Goal: Task Accomplishment & Management: Manage account settings

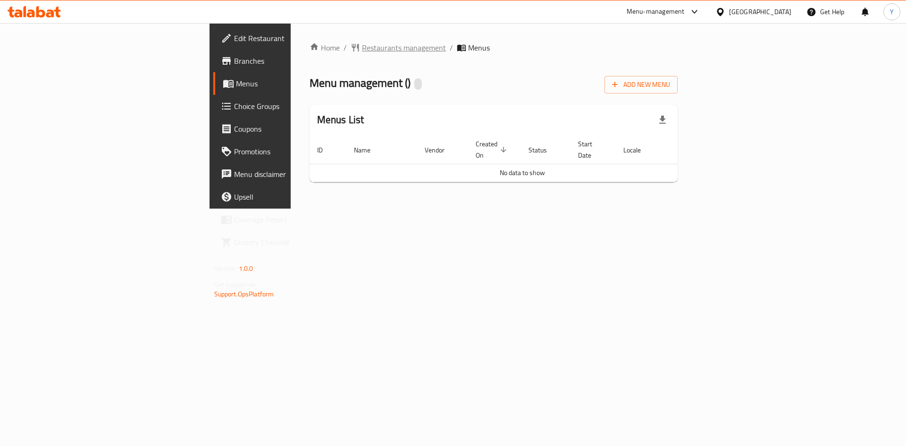
click at [362, 53] on span "Restaurants management" at bounding box center [404, 47] width 84 height 11
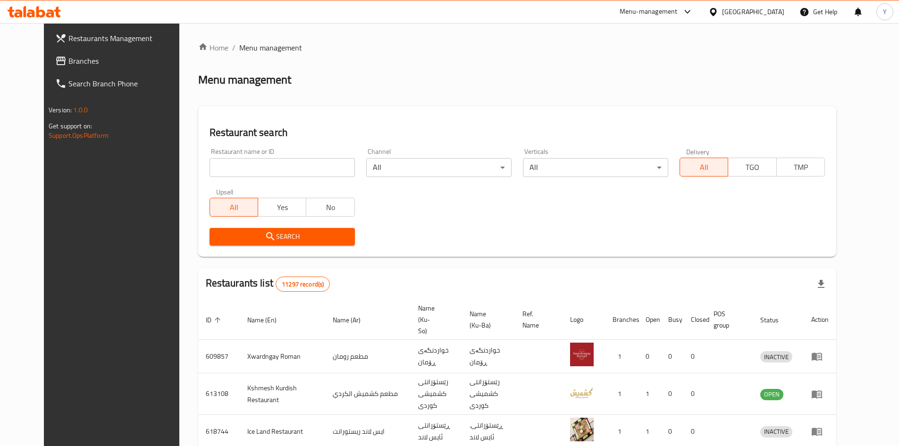
click at [279, 160] on input "search" at bounding box center [282, 167] width 145 height 19
type input "zayed"
click at [307, 231] on span "Search" at bounding box center [282, 237] width 130 height 12
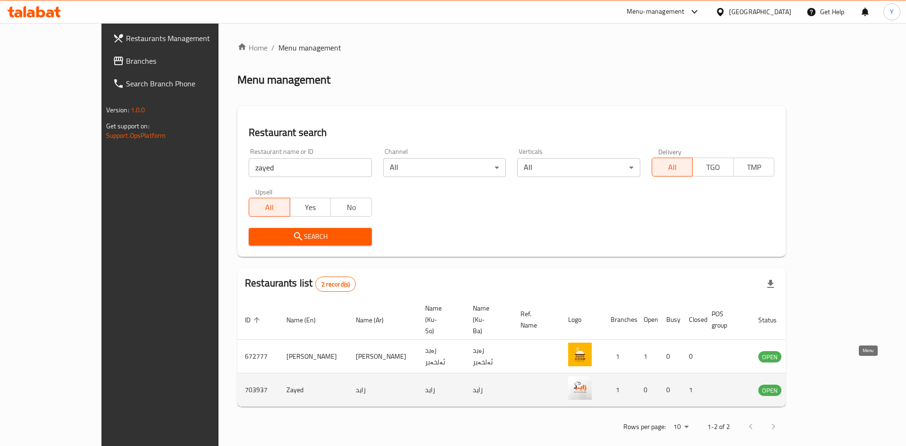
click at [819, 386] on icon "enhanced table" at bounding box center [813, 390] width 10 height 8
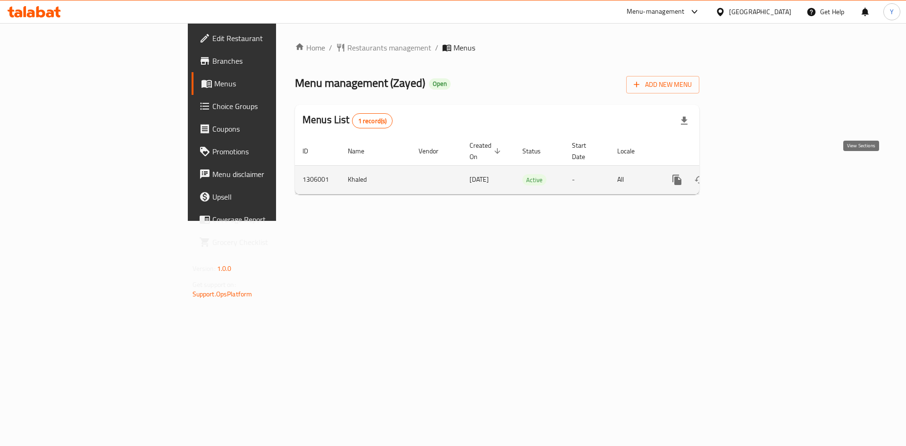
click at [751, 174] on icon "enhanced table" at bounding box center [744, 179] width 11 height 11
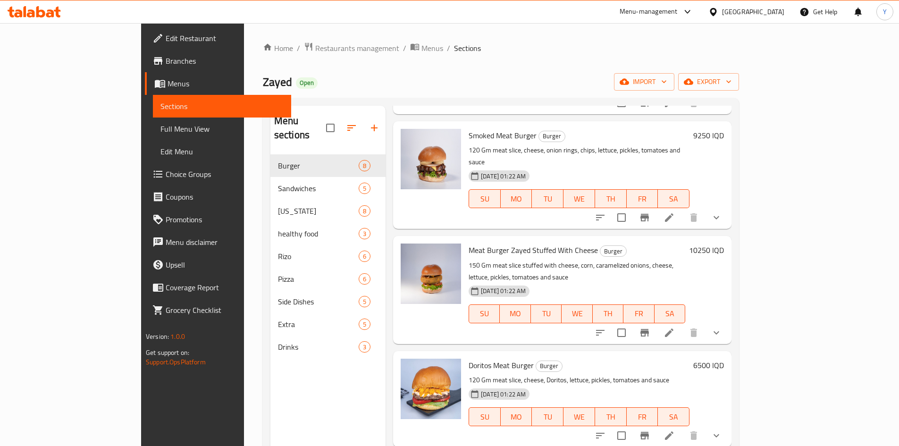
scroll to position [236, 0]
click at [673, 431] on icon at bounding box center [669, 435] width 8 height 8
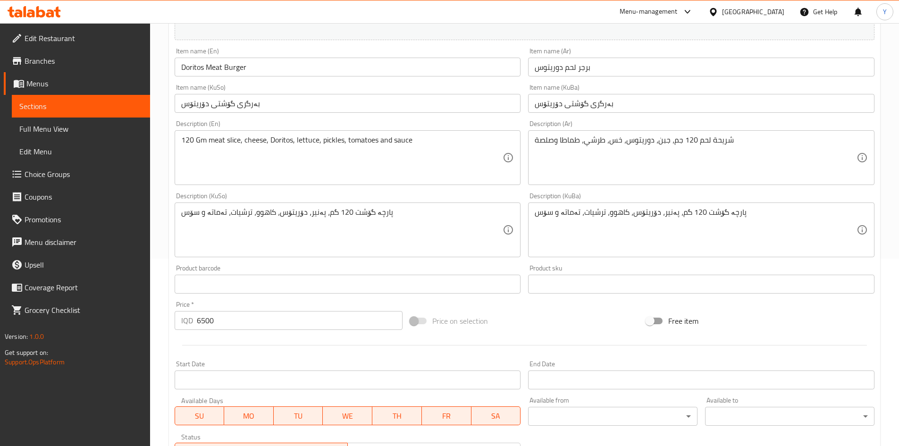
scroll to position [189, 0]
drag, startPoint x: 218, startPoint y: 322, endPoint x: 197, endPoint y: 321, distance: 21.7
click at [197, 321] on input "6500" at bounding box center [300, 319] width 206 height 19
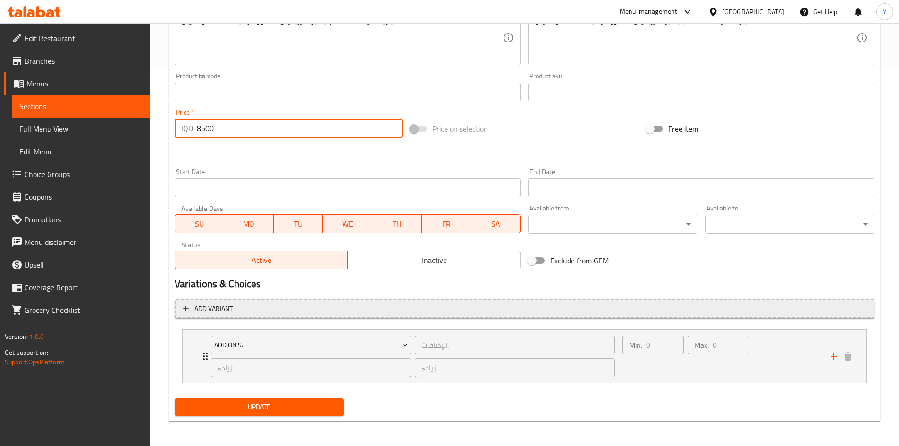
scroll to position [381, 0]
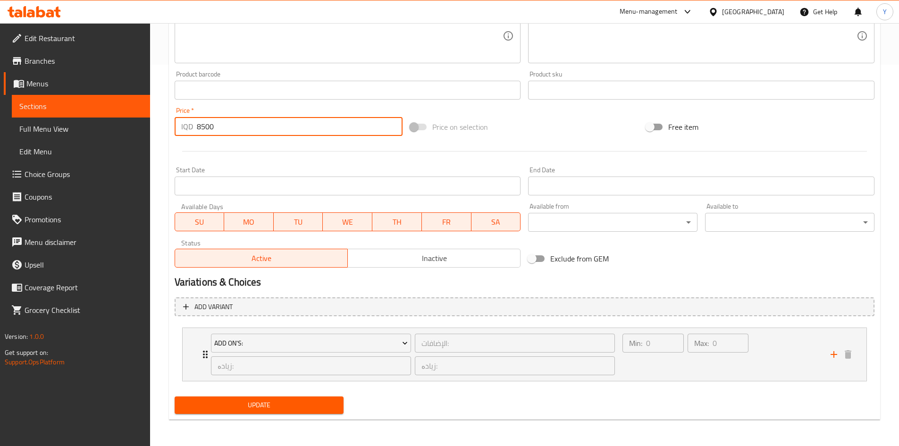
type input "8500"
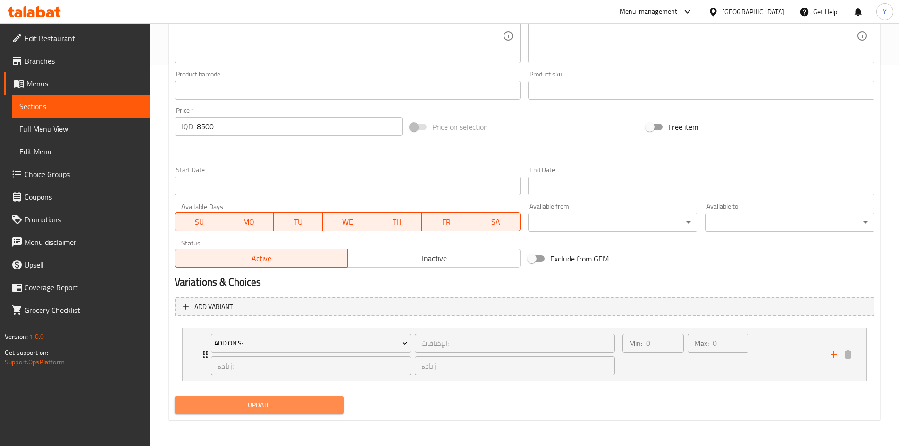
click at [309, 403] on span "Update" at bounding box center [259, 405] width 154 height 12
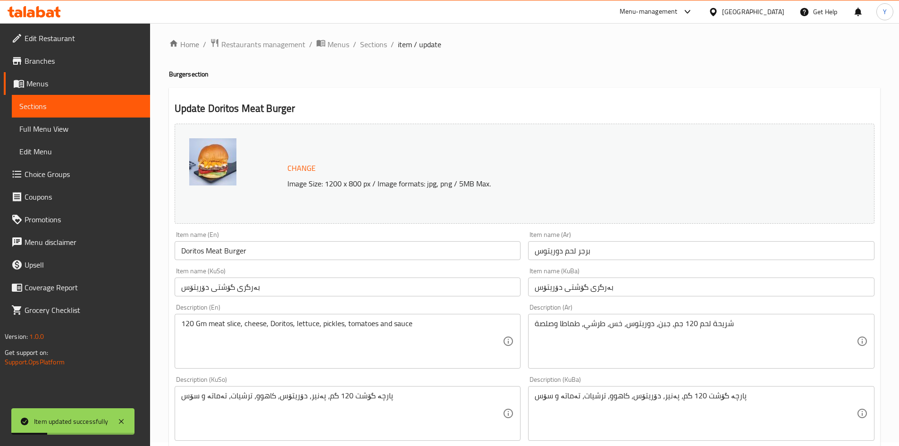
scroll to position [0, 0]
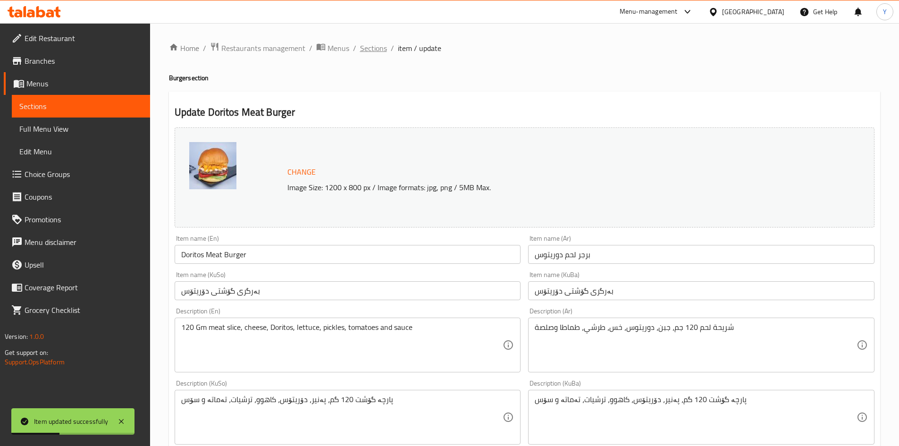
click at [384, 48] on span "Sections" at bounding box center [373, 47] width 27 height 11
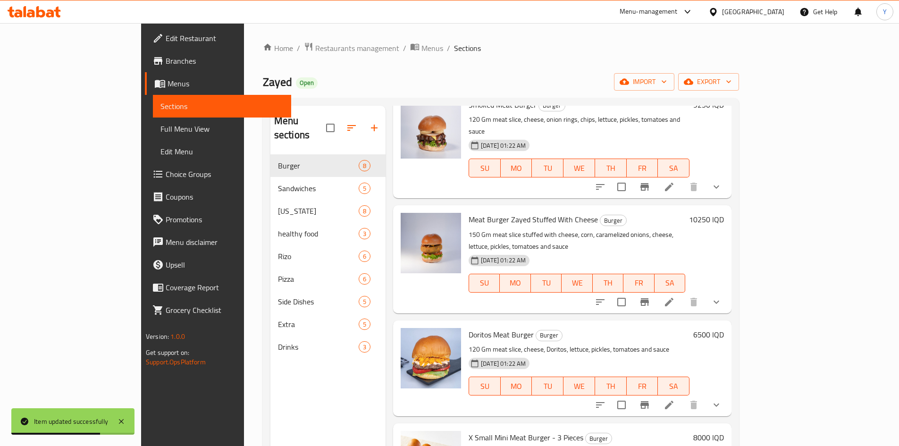
scroll to position [283, 0]
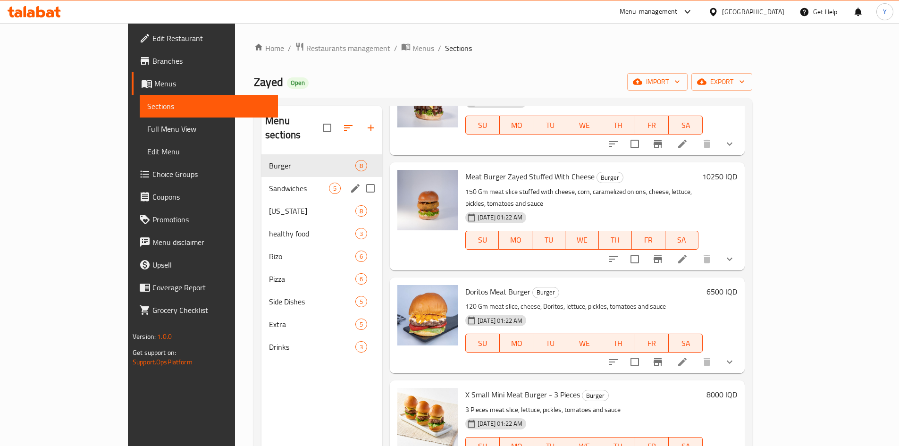
click at [275, 183] on span "Sandwiches" at bounding box center [299, 188] width 60 height 11
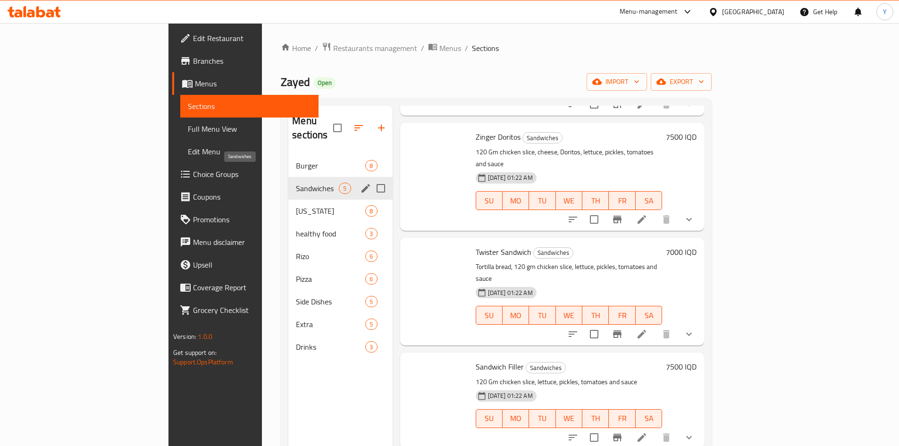
scroll to position [93, 0]
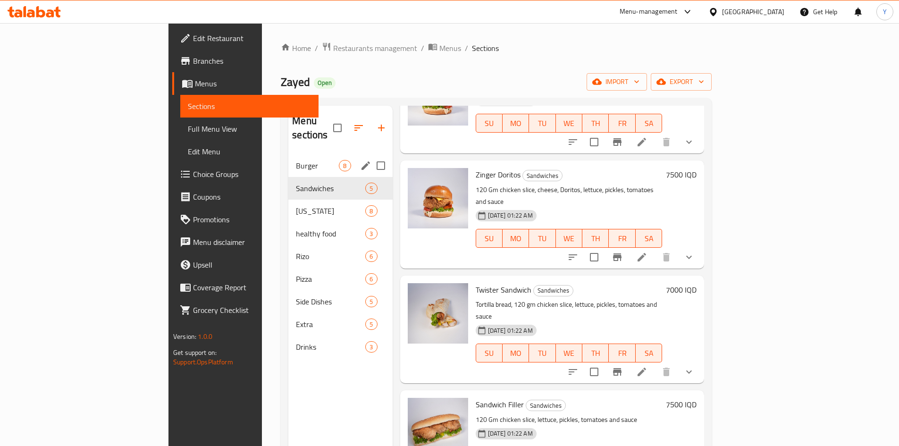
click at [288, 154] on div "Burger 8" at bounding box center [340, 165] width 104 height 23
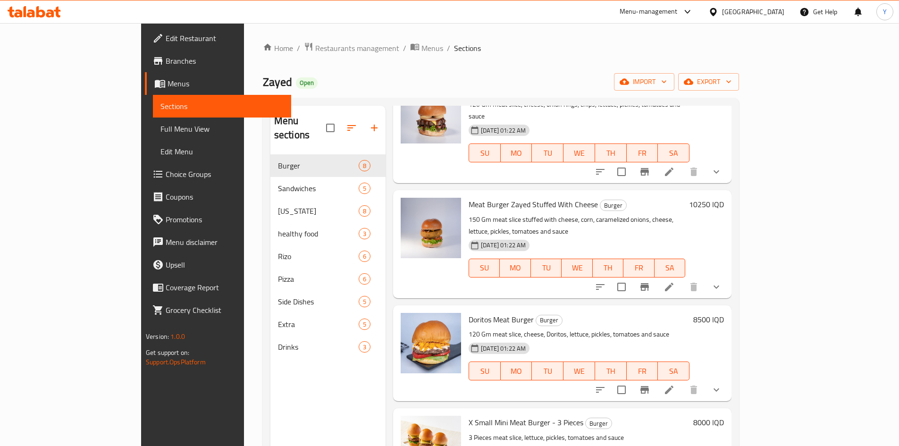
scroll to position [282, 0]
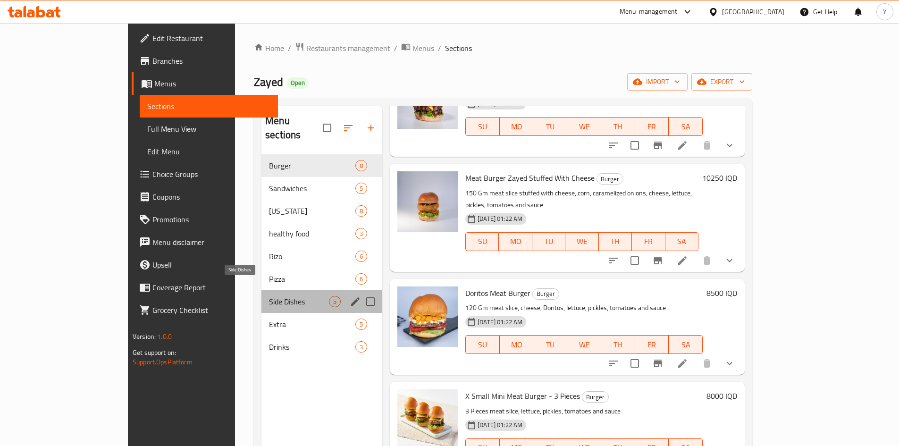
click at [269, 296] on span "Side Dishes" at bounding box center [299, 301] width 60 height 11
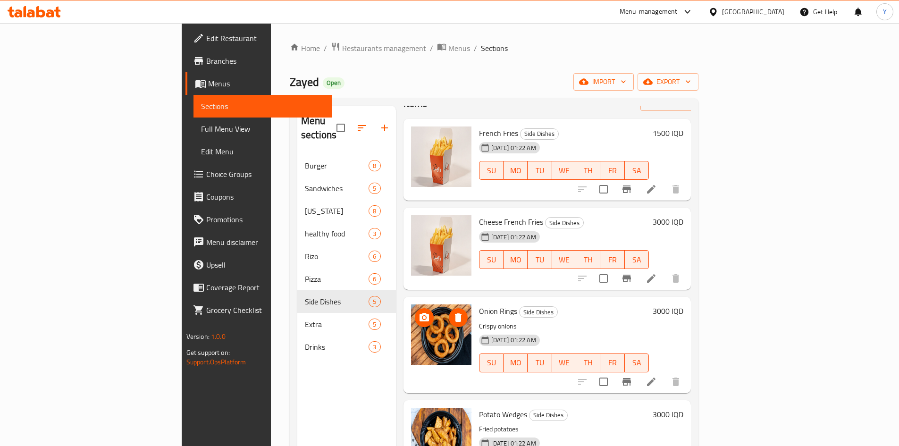
scroll to position [65, 0]
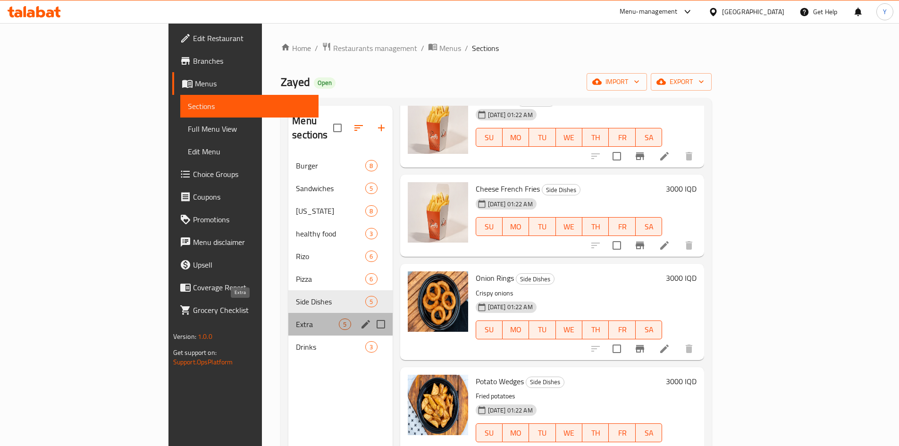
click at [296, 319] on span "Extra" at bounding box center [317, 324] width 43 height 11
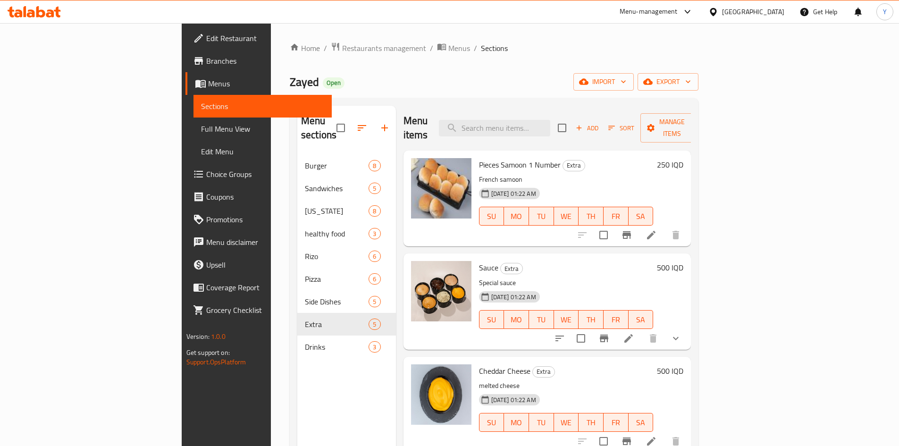
click at [445, 118] on div "Menu items Add Sort Manage items" at bounding box center [547, 128] width 288 height 45
